Goal: Check status: Check status

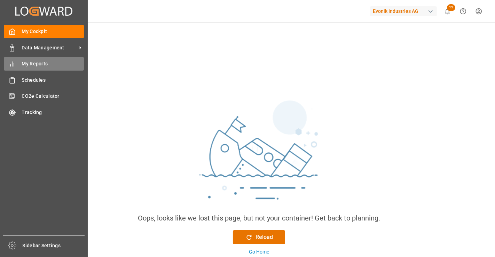
click at [35, 61] on span "My Reports" at bounding box center [53, 63] width 62 height 7
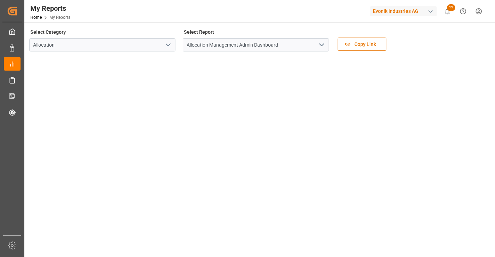
click at [322, 47] on icon "open menu" at bounding box center [321, 45] width 8 height 8
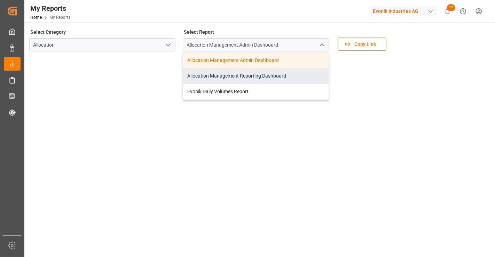
click at [288, 75] on div "Allocation Management Reporting Dashboard" at bounding box center [255, 76] width 145 height 16
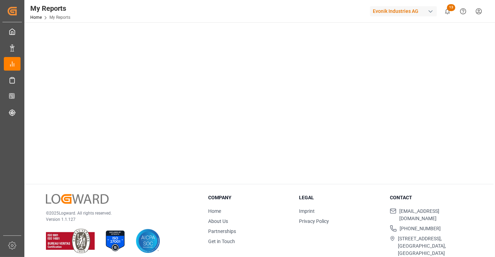
scroll to position [163, 0]
